Goal: Task Accomplishment & Management: Manage account settings

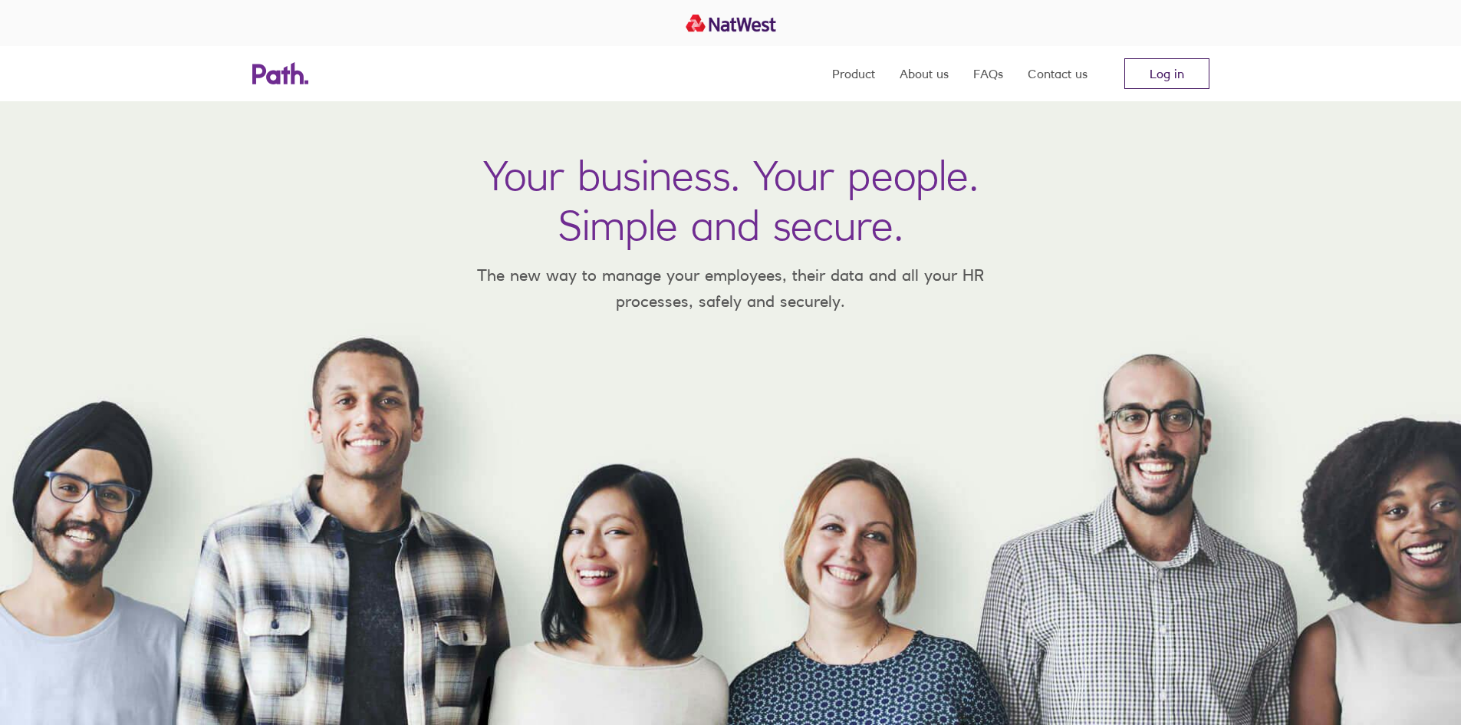
click at [1174, 84] on link "Log in" at bounding box center [1166, 73] width 85 height 31
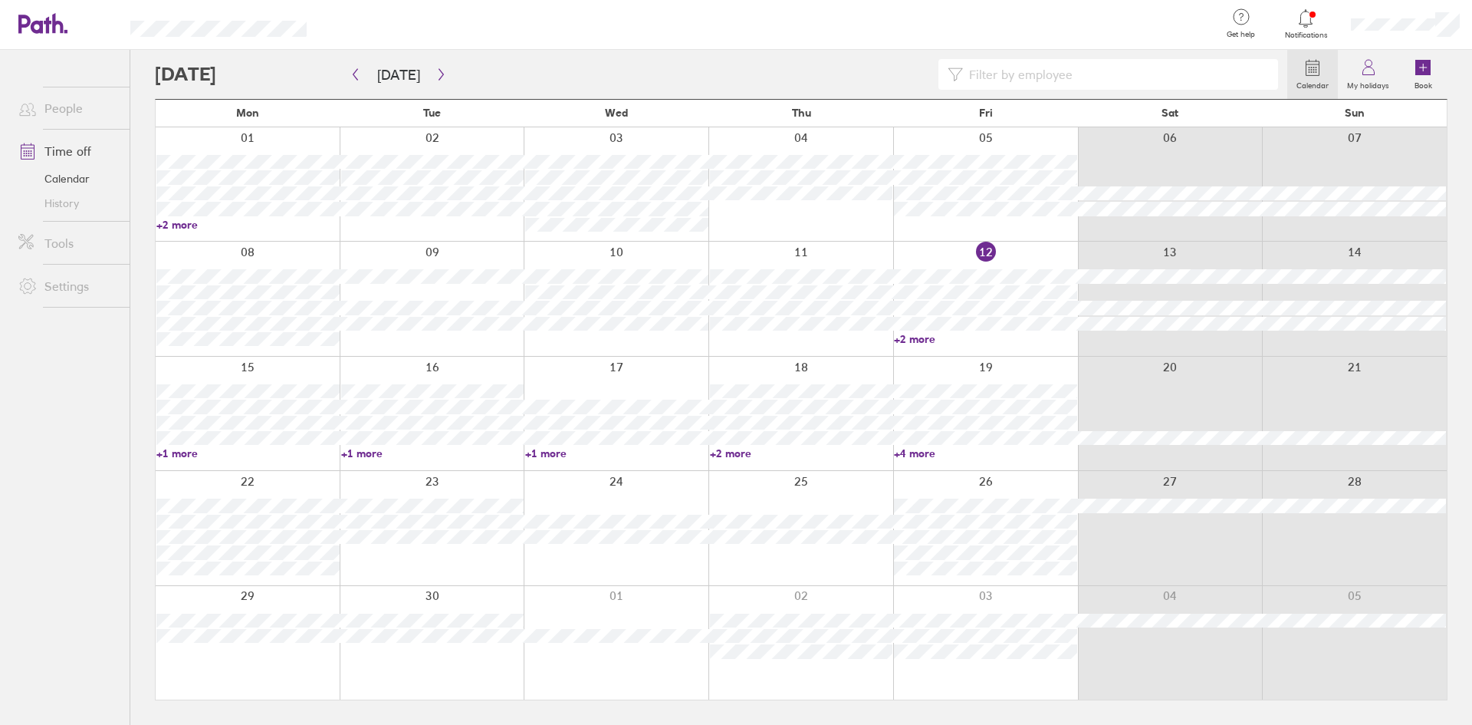
drag, startPoint x: 1424, startPoint y: 68, endPoint x: 510, endPoint y: 263, distance: 934.6
click at [1424, 68] on icon at bounding box center [1423, 67] width 15 height 15
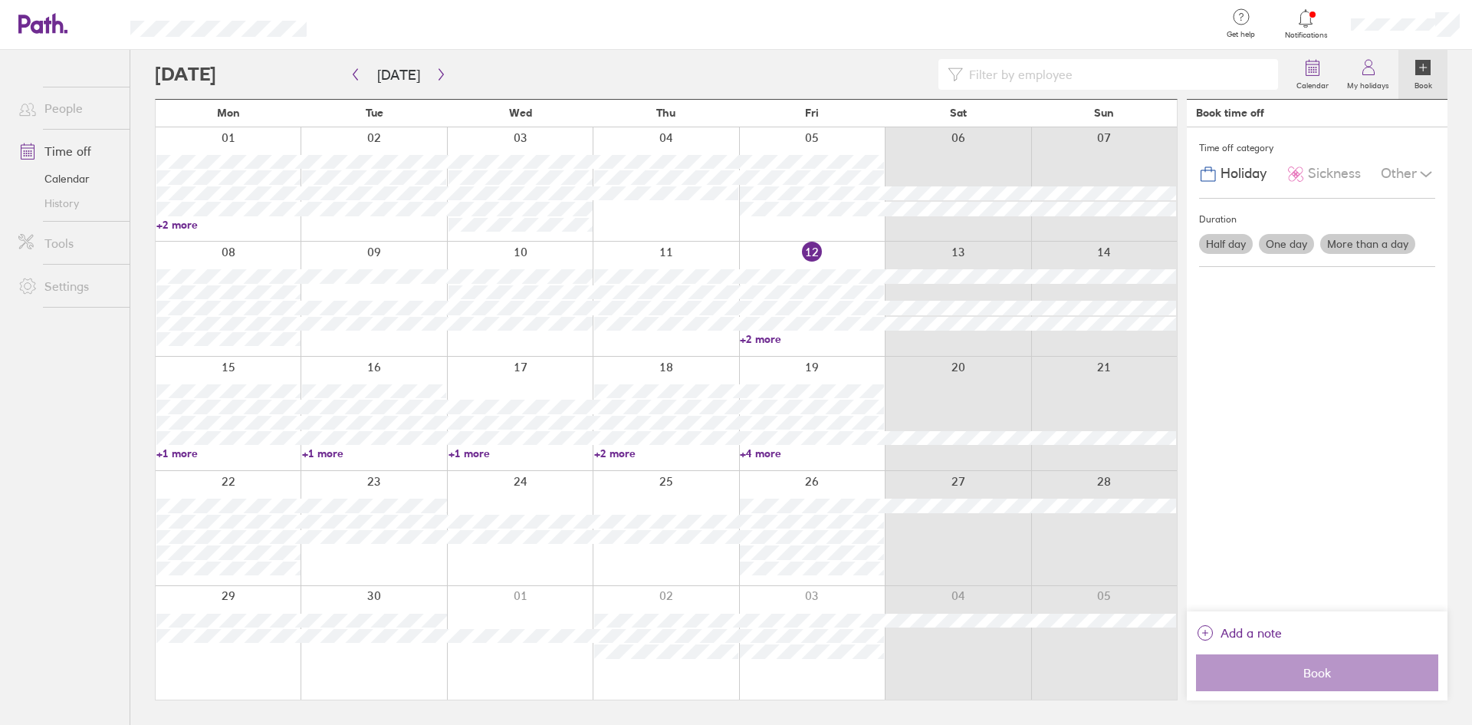
click at [1246, 173] on span "Holiday" at bounding box center [1244, 174] width 46 height 16
click at [1356, 249] on label "More than a day" at bounding box center [1367, 244] width 95 height 20
click at [0, 0] on input "More than a day" at bounding box center [0, 0] width 0 height 0
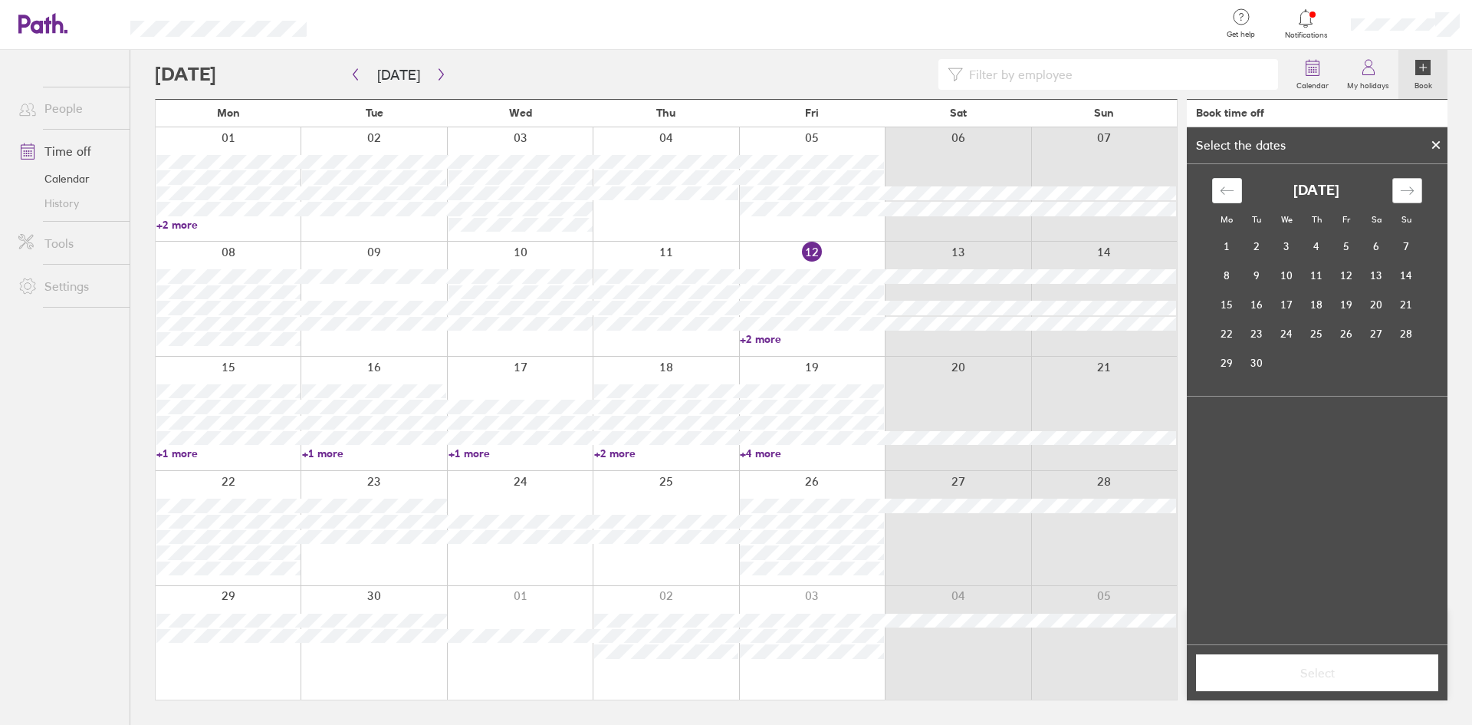
click at [1401, 186] on icon "Move forward to switch to the next month." at bounding box center [1407, 190] width 15 height 15
click at [1401, 188] on icon "Move forward to switch to the next month." at bounding box center [1407, 190] width 15 height 15
click at [1232, 325] on td "17" at bounding box center [1227, 333] width 30 height 29
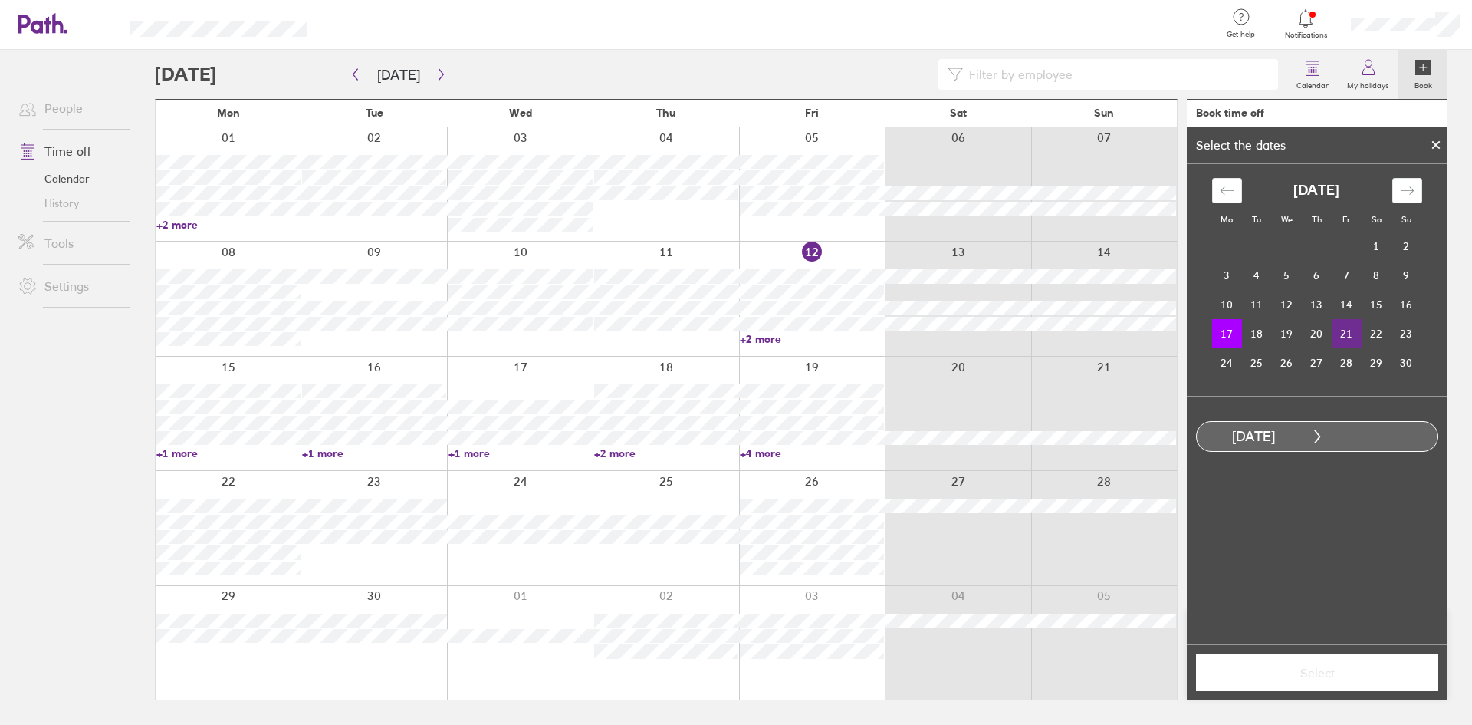
click at [1351, 336] on td "21" at bounding box center [1347, 333] width 30 height 29
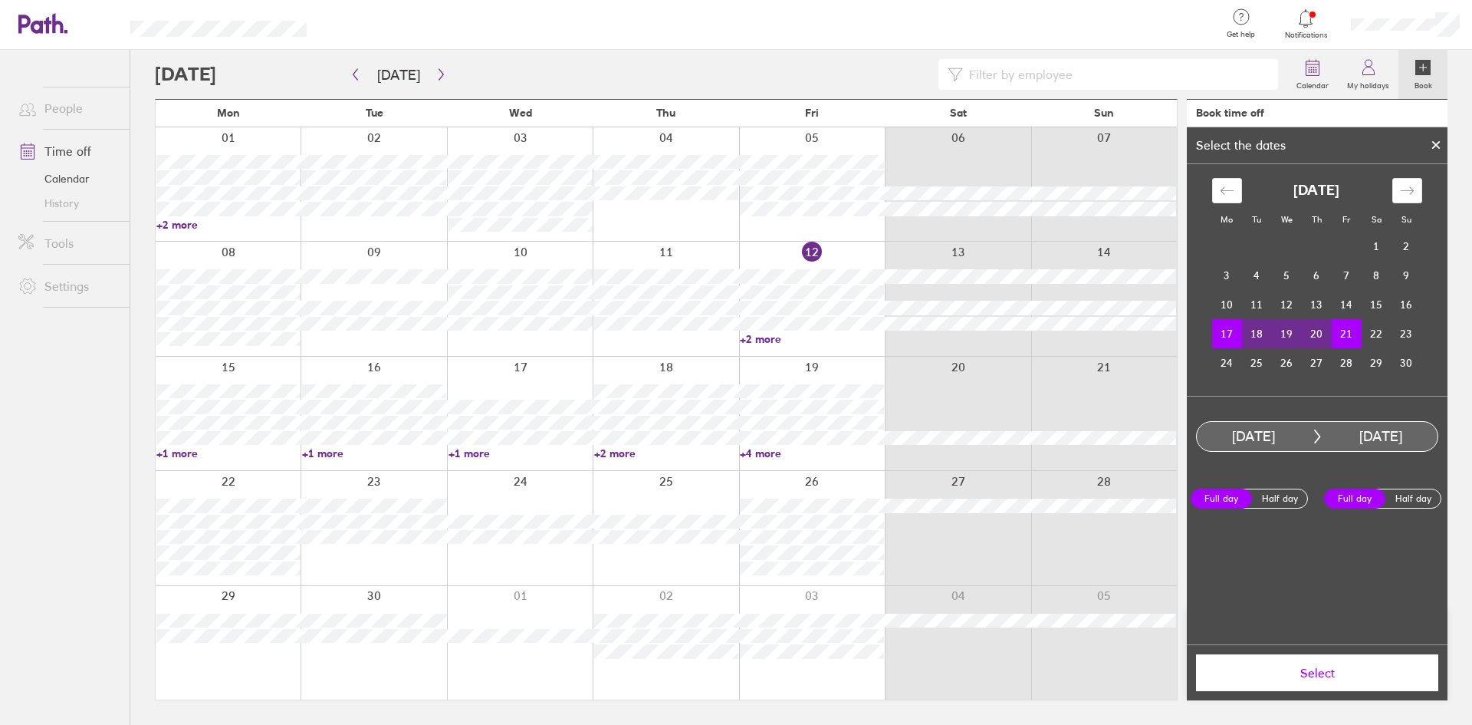
click at [1332, 664] on button "Select" at bounding box center [1317, 672] width 242 height 37
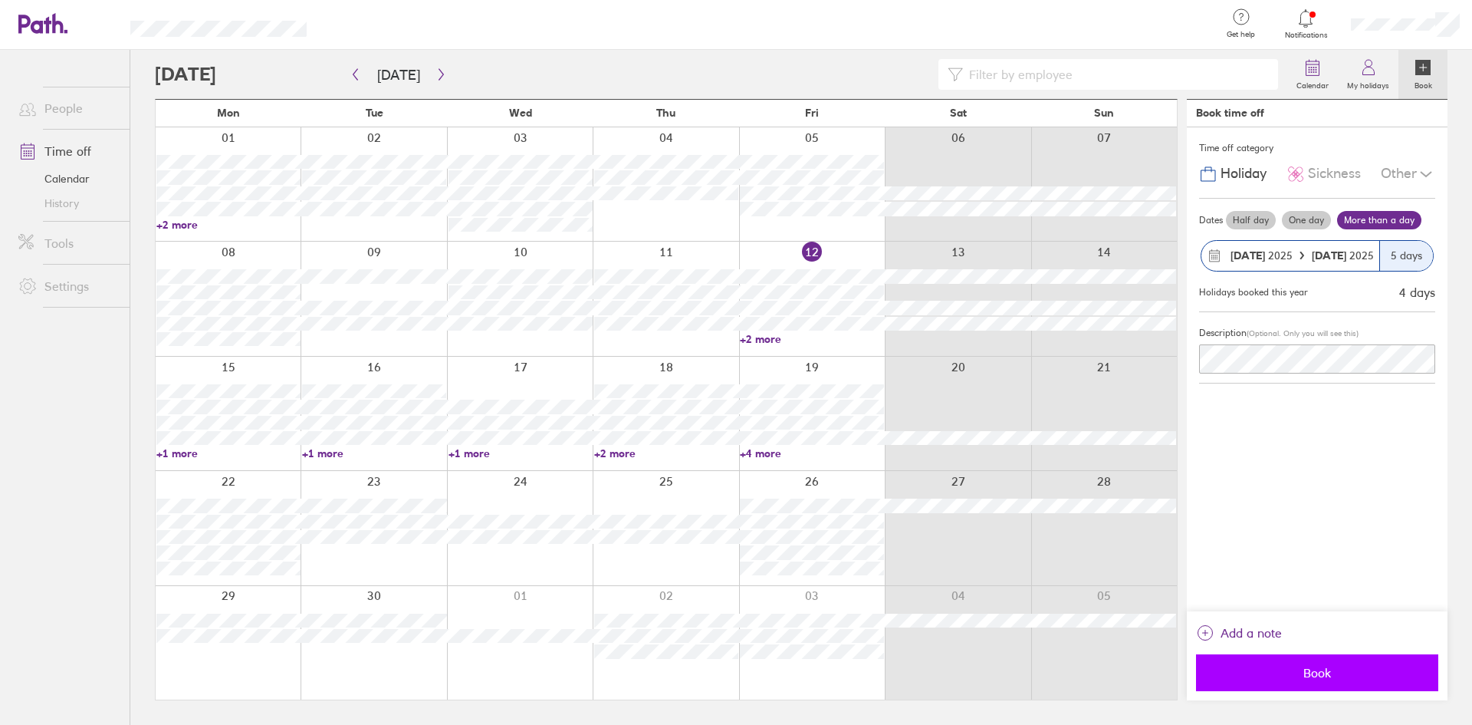
click at [1319, 675] on span "Book" at bounding box center [1317, 673] width 221 height 14
